Goal: Find specific page/section: Find specific page/section

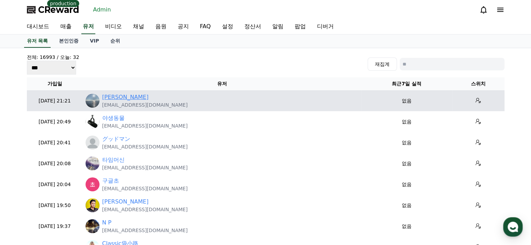
click at [127, 99] on link "[PERSON_NAME]" at bounding box center [125, 97] width 46 height 8
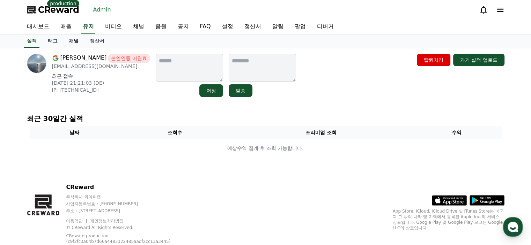
click at [79, 40] on link "채널" at bounding box center [73, 41] width 21 height 13
